Goal: Task Accomplishment & Management: Manage account settings

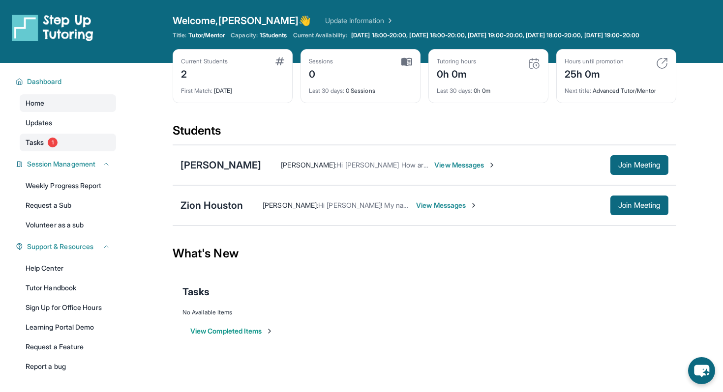
click at [66, 151] on link "Tasks 1" at bounding box center [68, 143] width 96 height 18
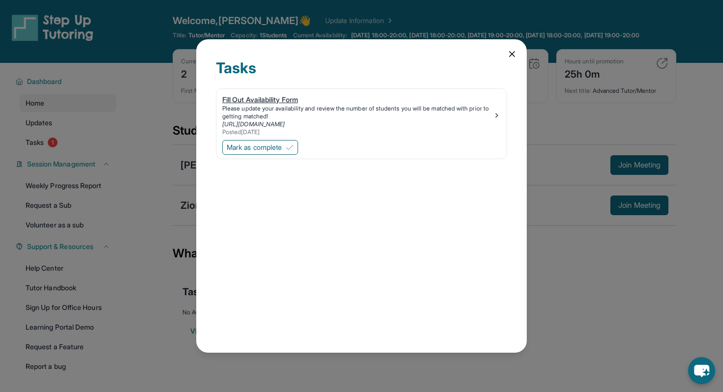
click at [274, 115] on div "Please update your availability and review the number of students you will be m…" at bounding box center [357, 113] width 270 height 16
click at [266, 144] on span "Mark as complete" at bounding box center [254, 148] width 55 height 10
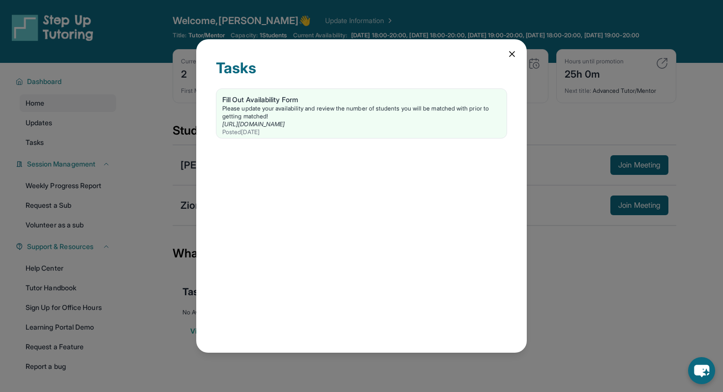
click at [131, 58] on div "Tasks Fill Out Availability Form Please update your availability and review the…" at bounding box center [361, 196] width 723 height 392
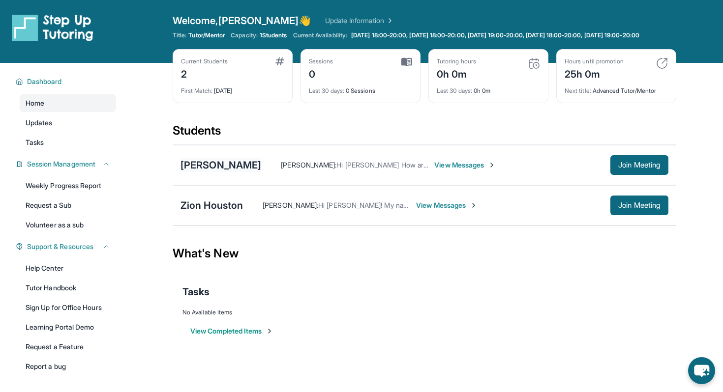
click at [232, 172] on div "[PERSON_NAME]" at bounding box center [220, 165] width 81 height 14
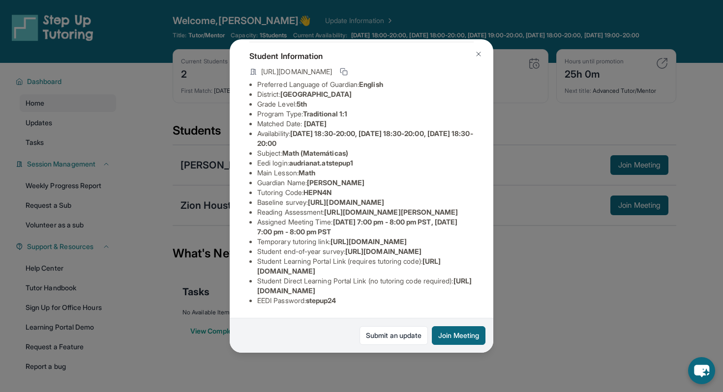
scroll to position [158, 11]
click at [345, 247] on span "https://airtable.com/apprlfn8WjpjBUn2G/shrlTUKpjWEbXdPga?prefill_Type%20of%20Fo…" at bounding box center [383, 251] width 76 height 8
click at [384, 271] on span "https://student-portal.stepuptutoring.org/student" at bounding box center [348, 266] width 183 height 18
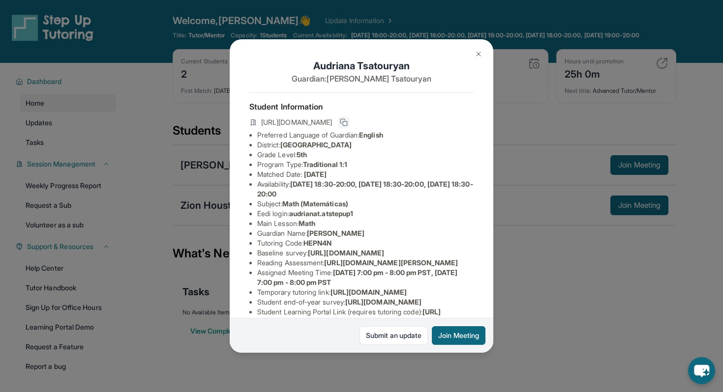
click at [348, 120] on icon at bounding box center [344, 123] width 8 height 8
click at [332, 122] on span "https://student-portal.stepuptutoring.org/student/HEPN4N" at bounding box center [296, 123] width 71 height 10
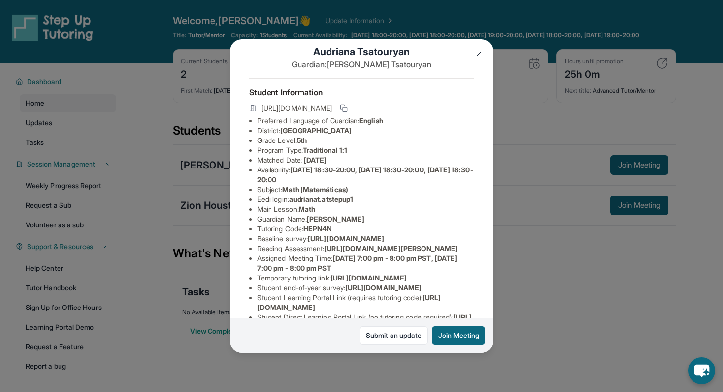
scroll to position [16, 2]
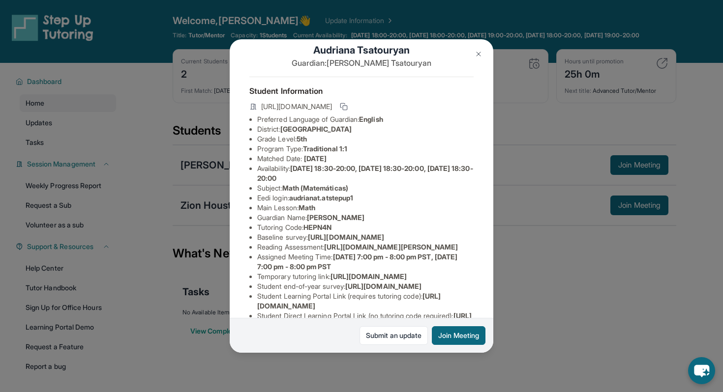
click at [527, 160] on div "Audriana Tsatouryan Guardian: Ani Tsatouryan Student Information https://studen…" at bounding box center [361, 196] width 723 height 392
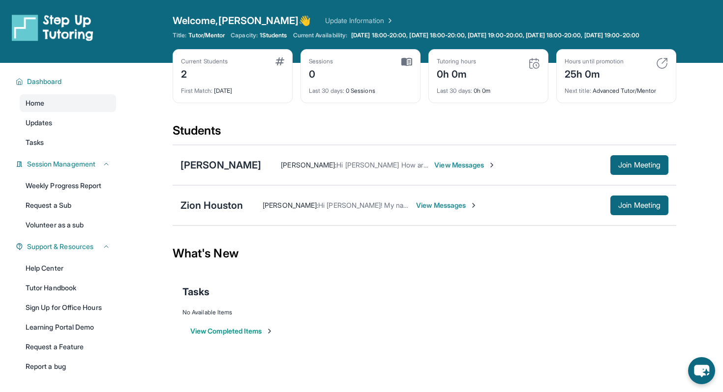
click at [494, 170] on span "View Messages" at bounding box center [464, 165] width 61 height 10
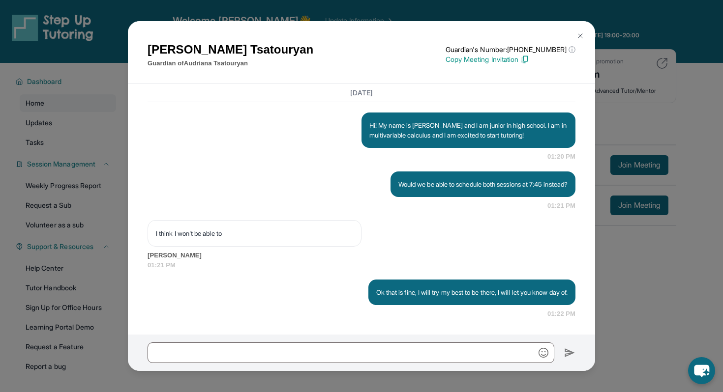
scroll to position [788, 0]
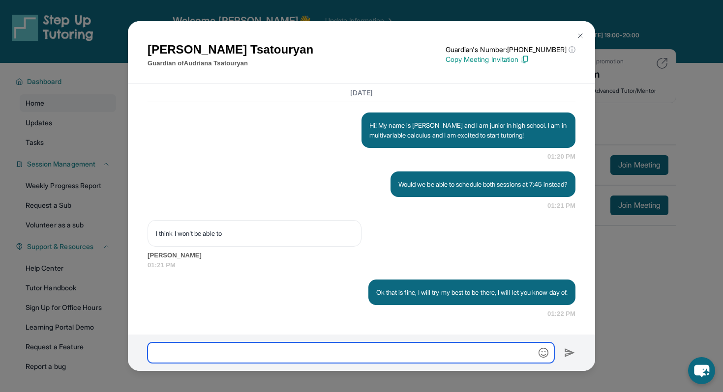
click at [364, 349] on input "text" at bounding box center [351, 353] width 407 height 21
paste input "**********"
type input "**********"
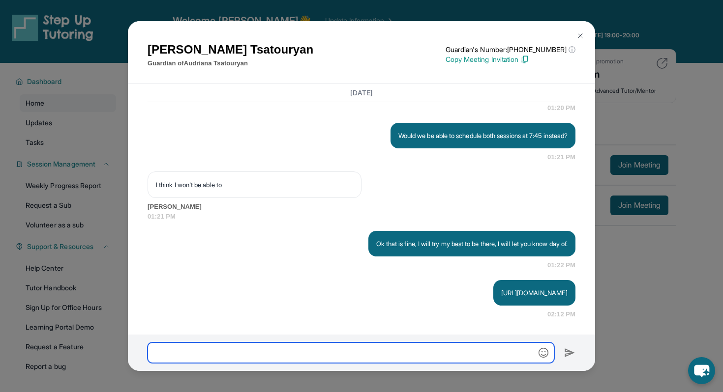
scroll to position [837, 0]
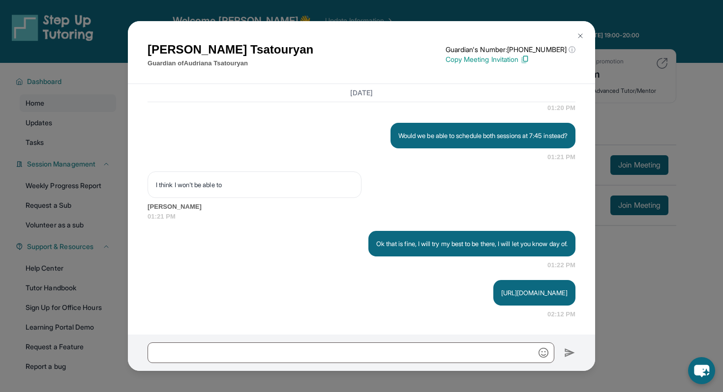
click at [501, 291] on p "https://student-portal.stepuptutoring.org/student/HEPN4N" at bounding box center [534, 293] width 66 height 10
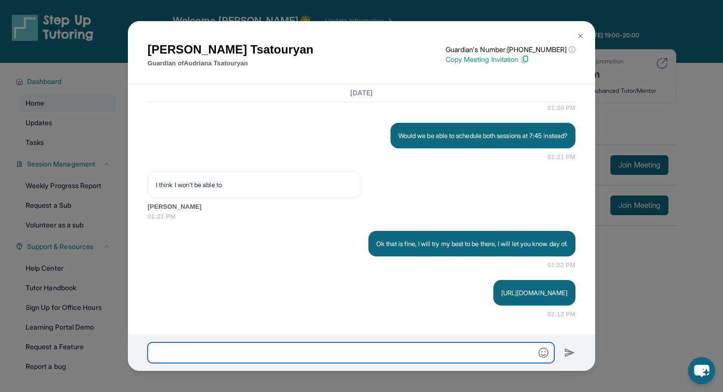
click at [422, 357] on input "text" at bounding box center [351, 353] width 407 height 21
type input "**********"
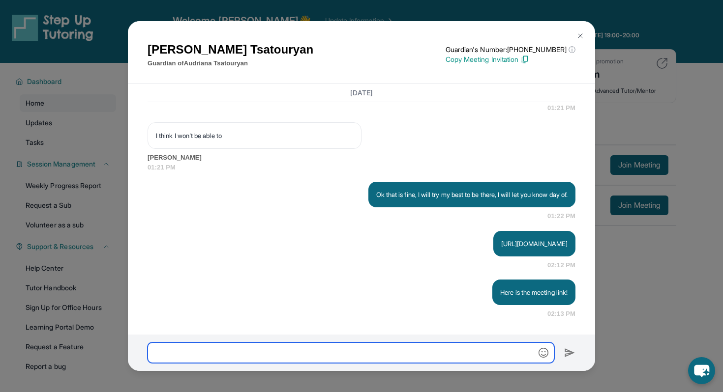
scroll to position [886, 0]
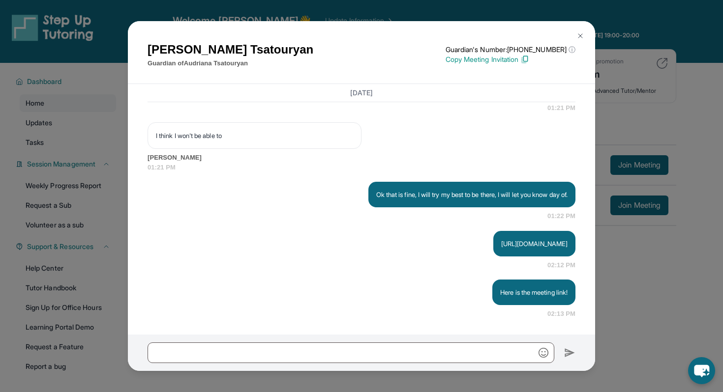
click at [614, 255] on div "Ani Tsatouryan Guardian of Audriana Tsatouryan Guardian's Number: +16283484657 …" at bounding box center [361, 196] width 723 height 392
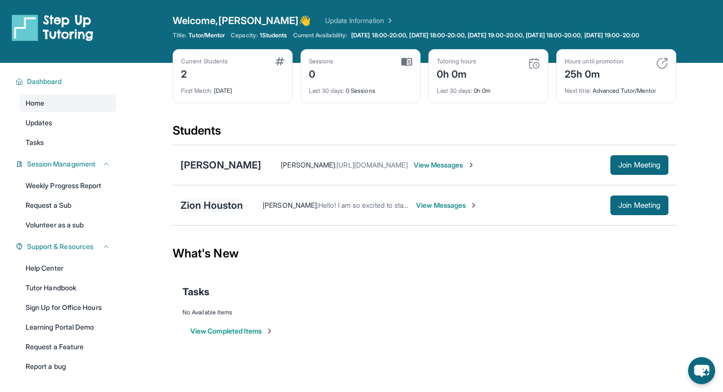
click at [235, 212] on div "Zion Houston" at bounding box center [211, 206] width 62 height 14
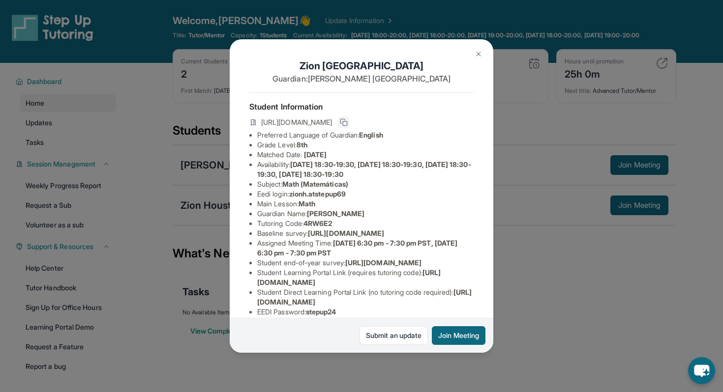
click at [348, 122] on icon at bounding box center [344, 123] width 8 height 8
click at [567, 225] on div "Zion Houston Guardian: Felicia Houston Student Information https://student-port…" at bounding box center [361, 196] width 723 height 392
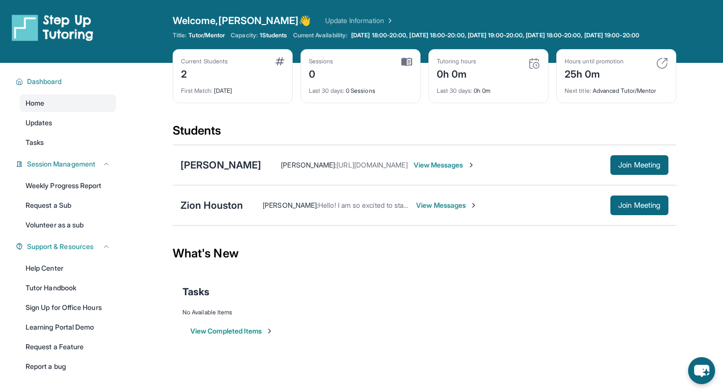
click at [441, 209] on span "View Messages" at bounding box center [446, 206] width 61 height 10
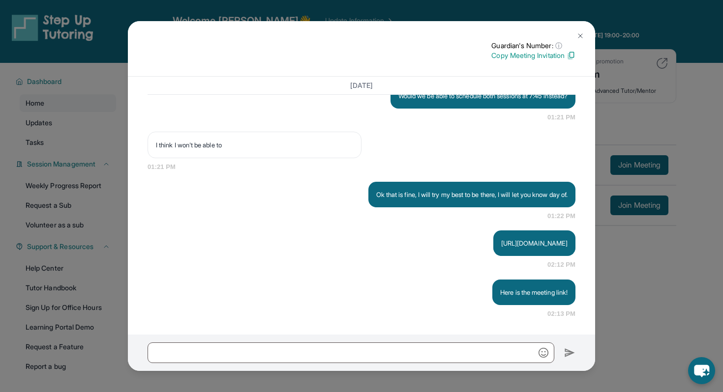
scroll to position [859, 0]
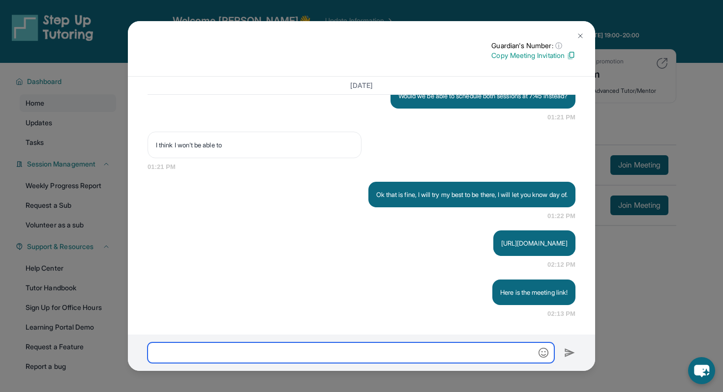
click at [375, 356] on input "text" at bounding box center [351, 353] width 407 height 21
paste input "**********"
type input "**********"
click at [429, 352] on input "**********" at bounding box center [351, 353] width 407 height 21
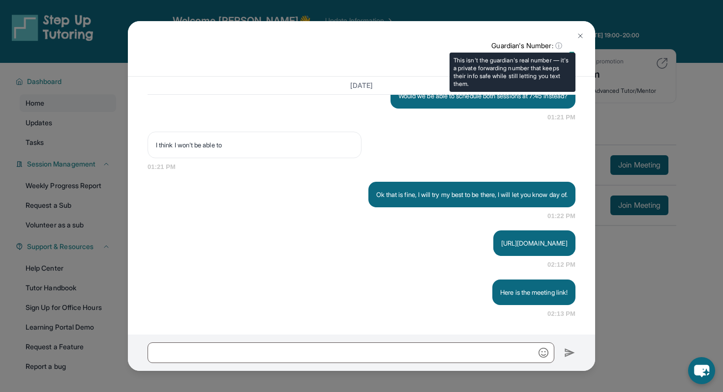
click at [556, 44] on span "ⓘ" at bounding box center [558, 46] width 7 height 10
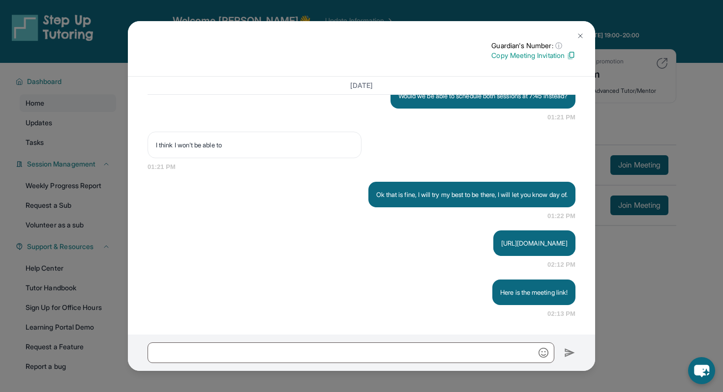
click at [582, 39] on img at bounding box center [580, 36] width 8 height 8
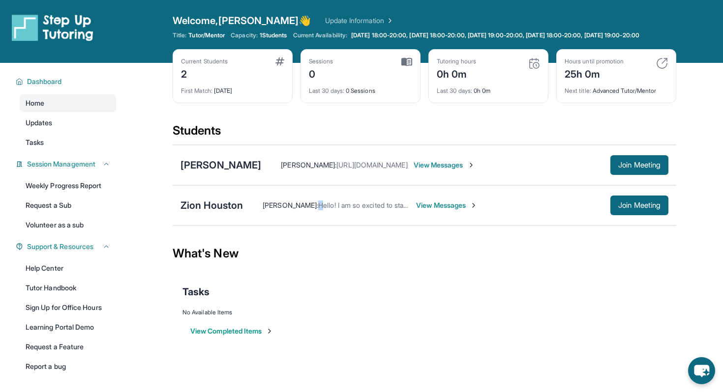
click at [318, 209] on span "Hello! I am so excited to start tutoring. Regarding the link, I believe you can…" at bounding box center [476, 205] width 316 height 8
click at [238, 212] on div "Zion Houston" at bounding box center [211, 206] width 62 height 14
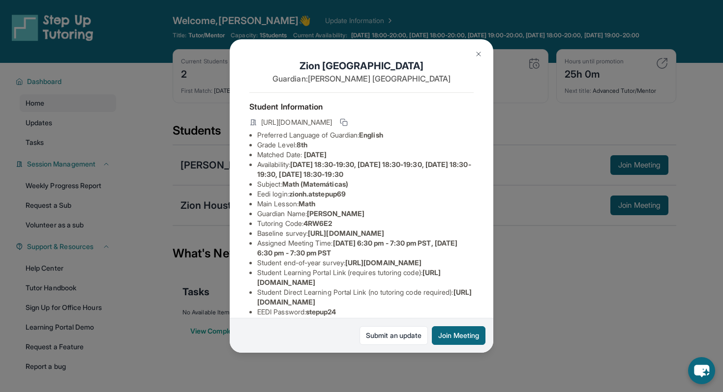
click at [503, 234] on div "Zion Houston Guardian: Felicia Houston Student Information https://student-port…" at bounding box center [361, 196] width 723 height 392
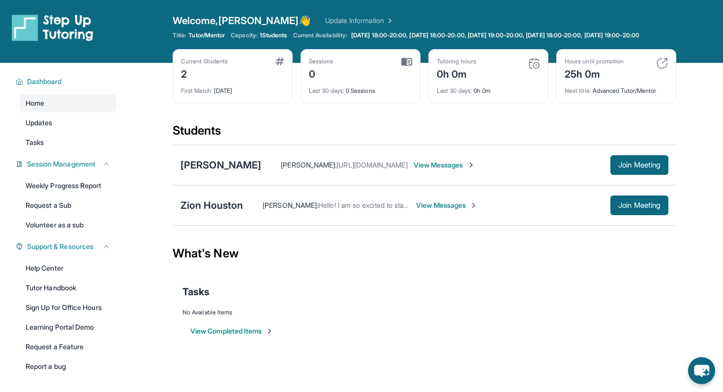
click at [443, 215] on div "Michelle Li : Hello! I am so excited to start tutoring. Regarding the link, I b…" at bounding box center [455, 206] width 425 height 20
click at [431, 209] on span "View Messages" at bounding box center [446, 206] width 61 height 10
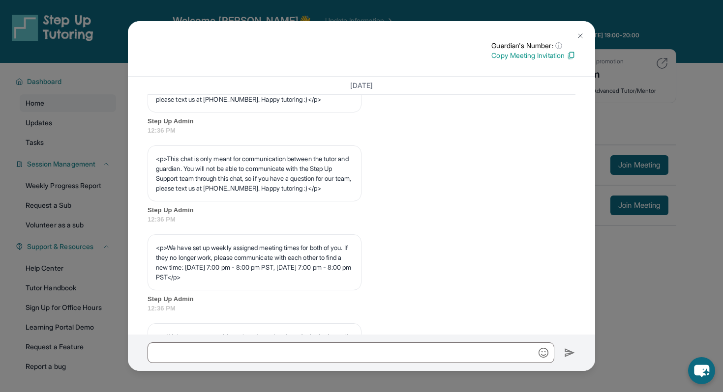
scroll to position [332, 0]
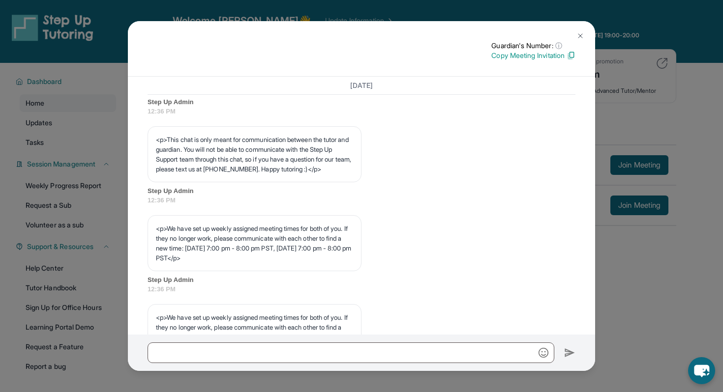
click at [688, 157] on div "Guardian's Number: ⓘ This isn't the guardian's real number — it's a private for…" at bounding box center [361, 196] width 723 height 392
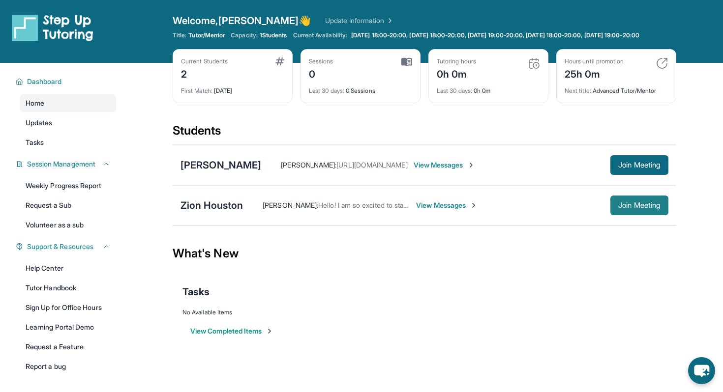
click at [643, 208] on span "Join Meeting" at bounding box center [639, 206] width 42 height 6
click at [235, 103] on div "Current Students 2 First Match : 1 day ago" at bounding box center [233, 76] width 120 height 54
click at [219, 93] on div "First Match : 1 day ago" at bounding box center [232, 88] width 103 height 14
click at [209, 65] on div "Current Students" at bounding box center [204, 62] width 47 height 8
click at [275, 67] on div "Current Students 2" at bounding box center [232, 70] width 103 height 24
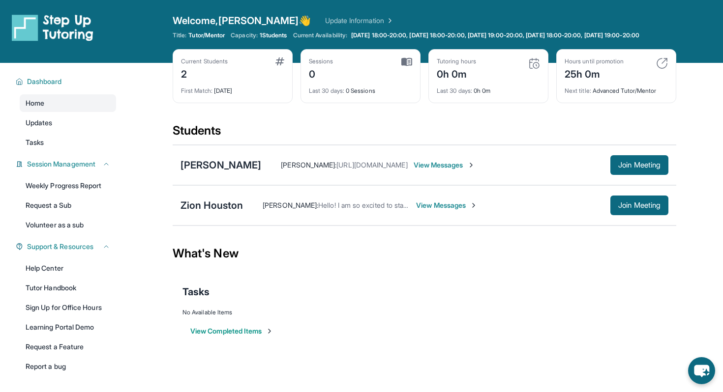
click at [278, 65] on img at bounding box center [279, 62] width 9 height 8
click at [357, 76] on div "Sessions 0" at bounding box center [360, 70] width 103 height 24
click at [323, 65] on div "Sessions" at bounding box center [321, 62] width 25 height 8
click at [412, 66] on img at bounding box center [406, 62] width 11 height 9
click at [365, 31] on span "[DATE] 18:00-20:00, [DATE] 18:00-20:00, [DATE] 19:00-20:00, [DATE] 18:00-20:00,…" at bounding box center [495, 35] width 288 height 8
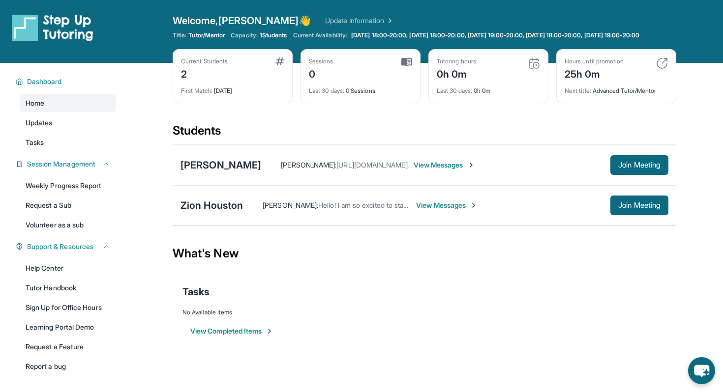
click at [460, 30] on div "Welcome, Michelle 👋 Update Information Title: Tutor/Mentor Capacity: 1 Students…" at bounding box center [425, 31] width 504 height 35
click at [448, 38] on span "[DATE] 18:00-20:00, [DATE] 18:00-20:00, [DATE] 19:00-20:00, [DATE] 18:00-20:00,…" at bounding box center [495, 35] width 288 height 8
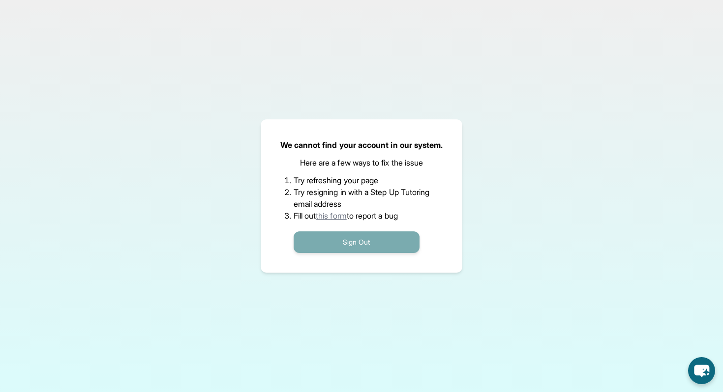
click at [338, 245] on button "Sign Out" at bounding box center [357, 243] width 126 height 22
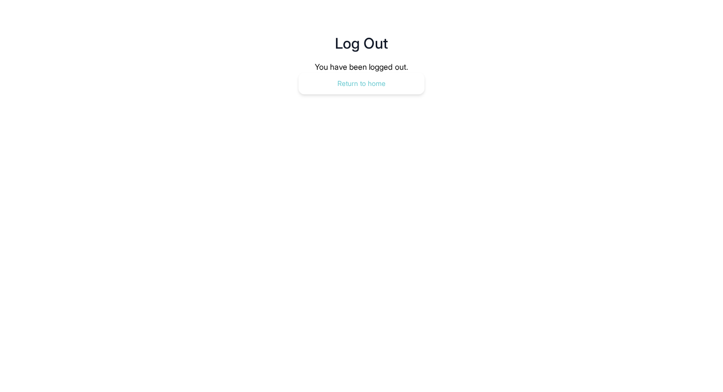
click at [365, 83] on button "Return to home" at bounding box center [361, 84] width 126 height 22
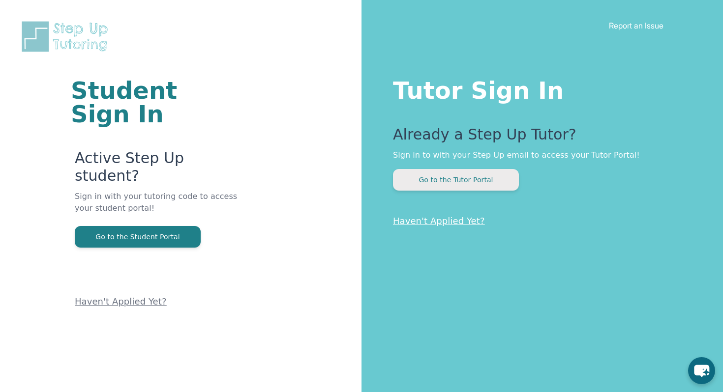
click at [455, 179] on button "Go to the Tutor Portal" at bounding box center [456, 180] width 126 height 22
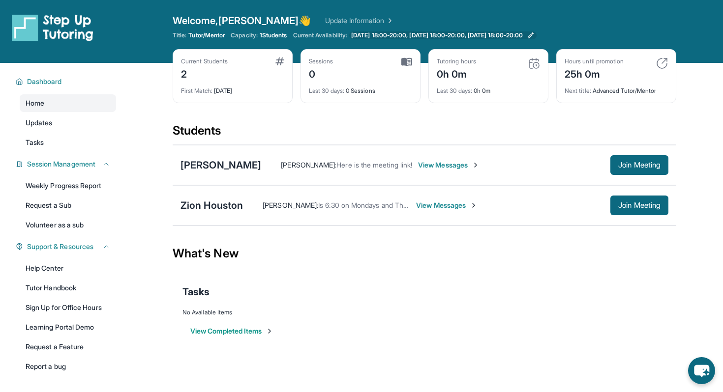
click at [490, 32] on span "Monday 18:00-20:00, Tuesday 18:00-20:00, Thursday 18:00-20:00" at bounding box center [437, 35] width 172 height 8
